Goal: Task Accomplishment & Management: Use online tool/utility

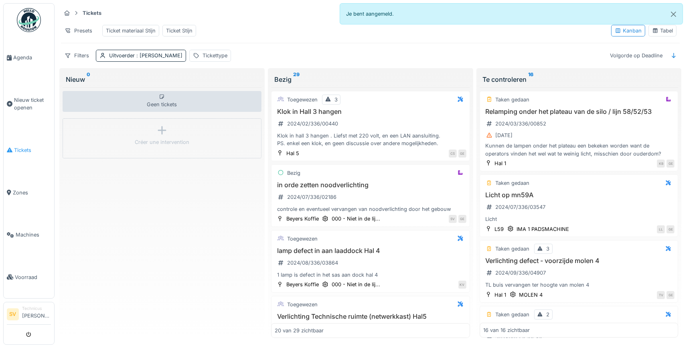
click at [16, 148] on span "Tickets" at bounding box center [32, 150] width 37 height 8
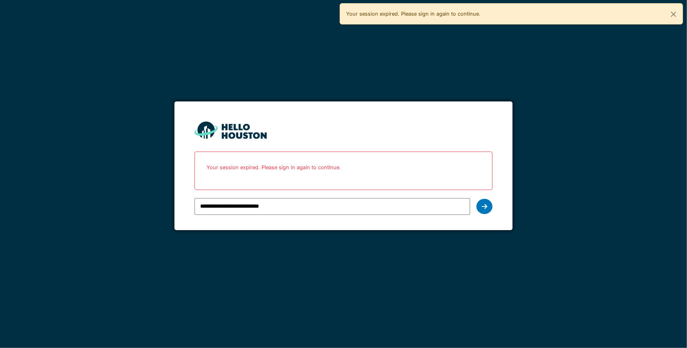
click at [483, 205] on icon at bounding box center [484, 206] width 6 height 6
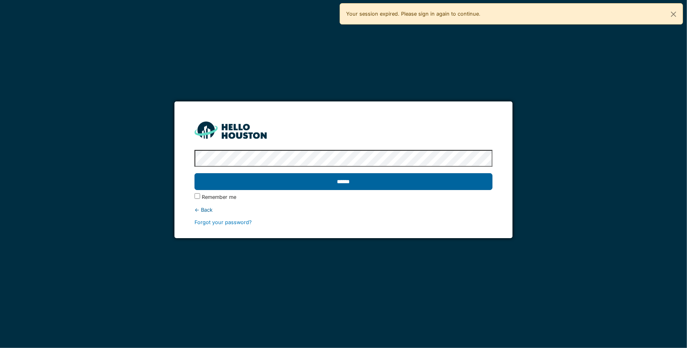
click at [398, 184] on input "******" at bounding box center [343, 181] width 298 height 17
